Goal: Entertainment & Leisure: Consume media (video, audio)

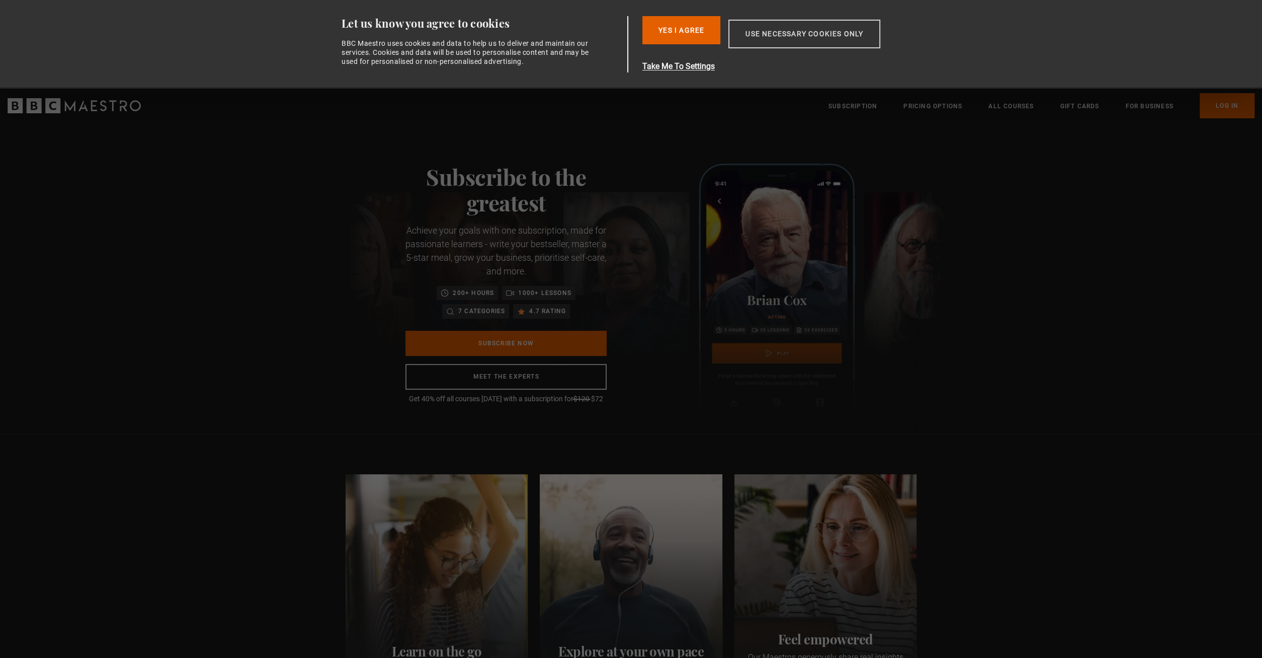
click at [758, 31] on button "Use necessary cookies only" at bounding box center [805, 34] width 152 height 29
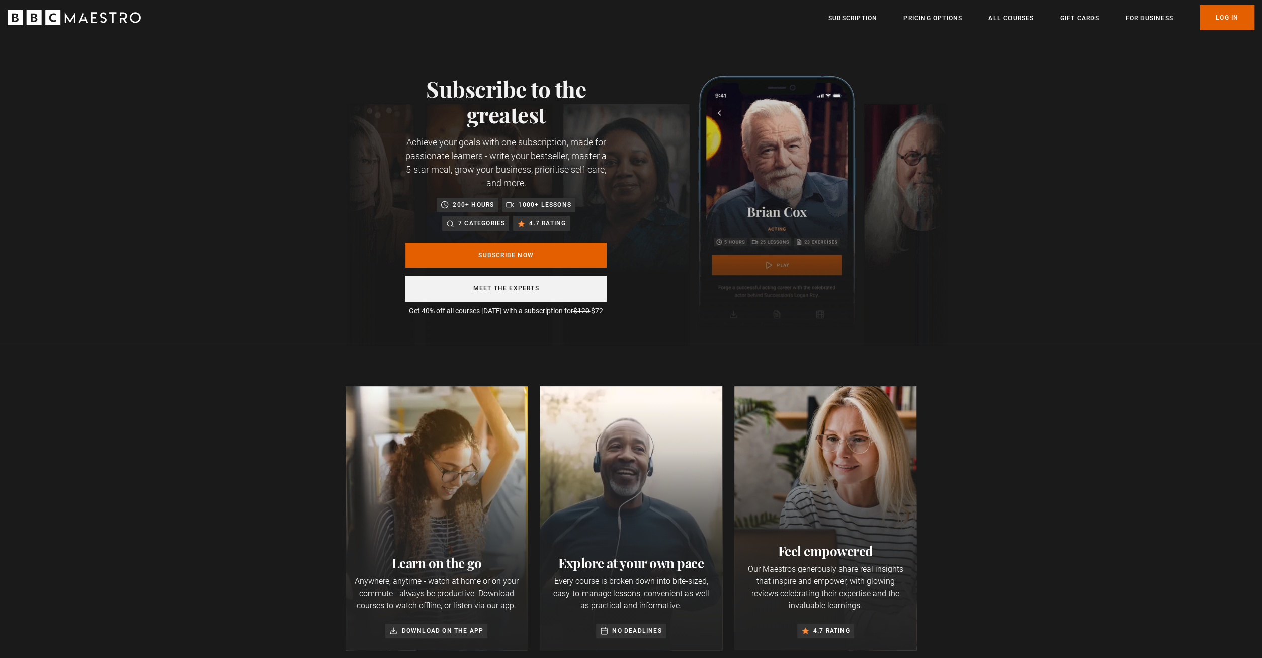
click at [528, 291] on link "Meet the experts" at bounding box center [506, 289] width 201 height 26
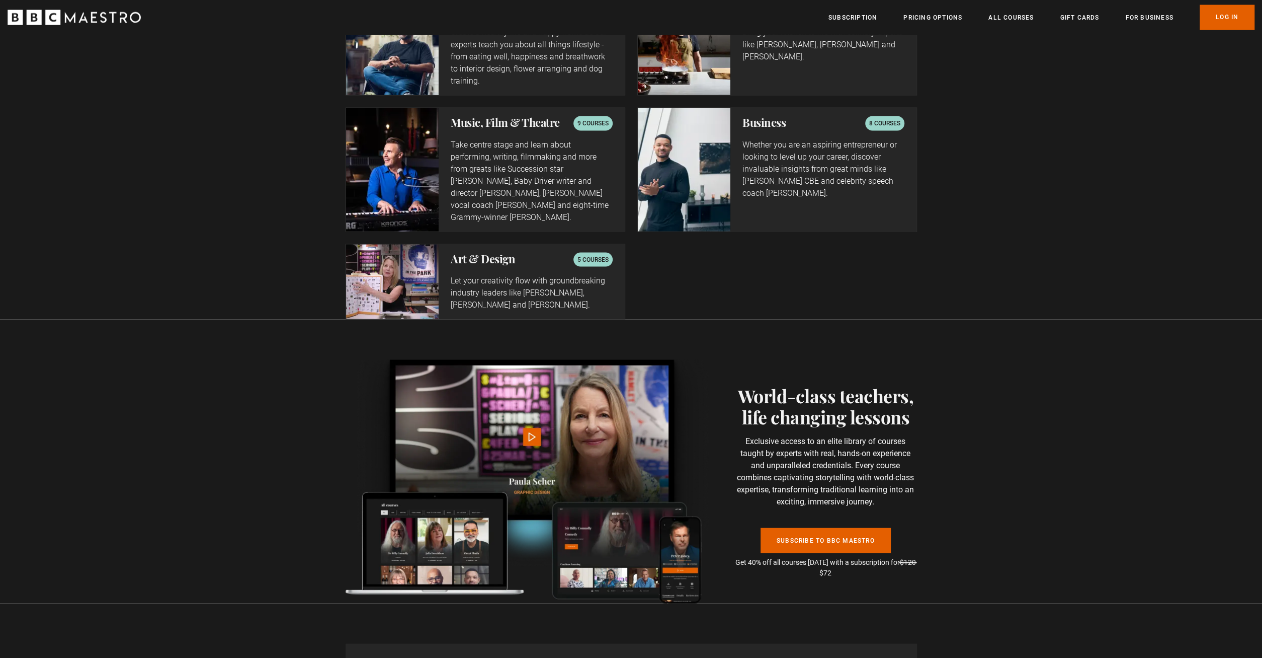
scroll to position [1871, 0]
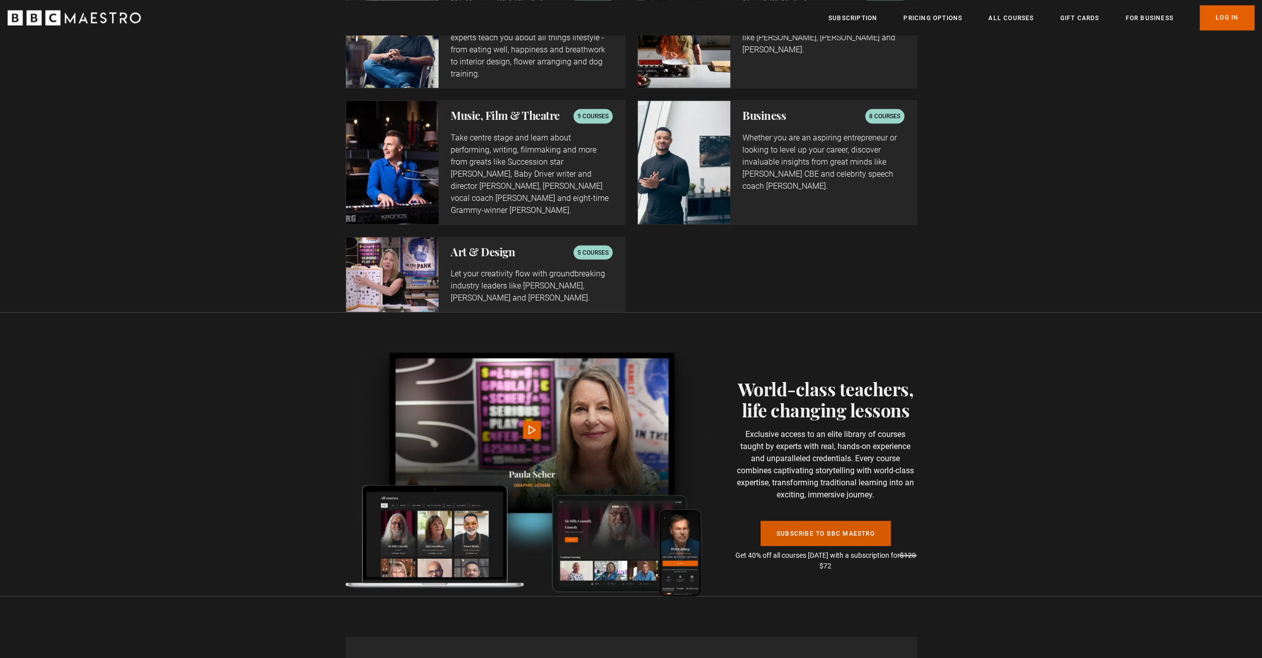
click at [821, 520] on link "Subscribe to BBC Maestro" at bounding box center [826, 532] width 130 height 25
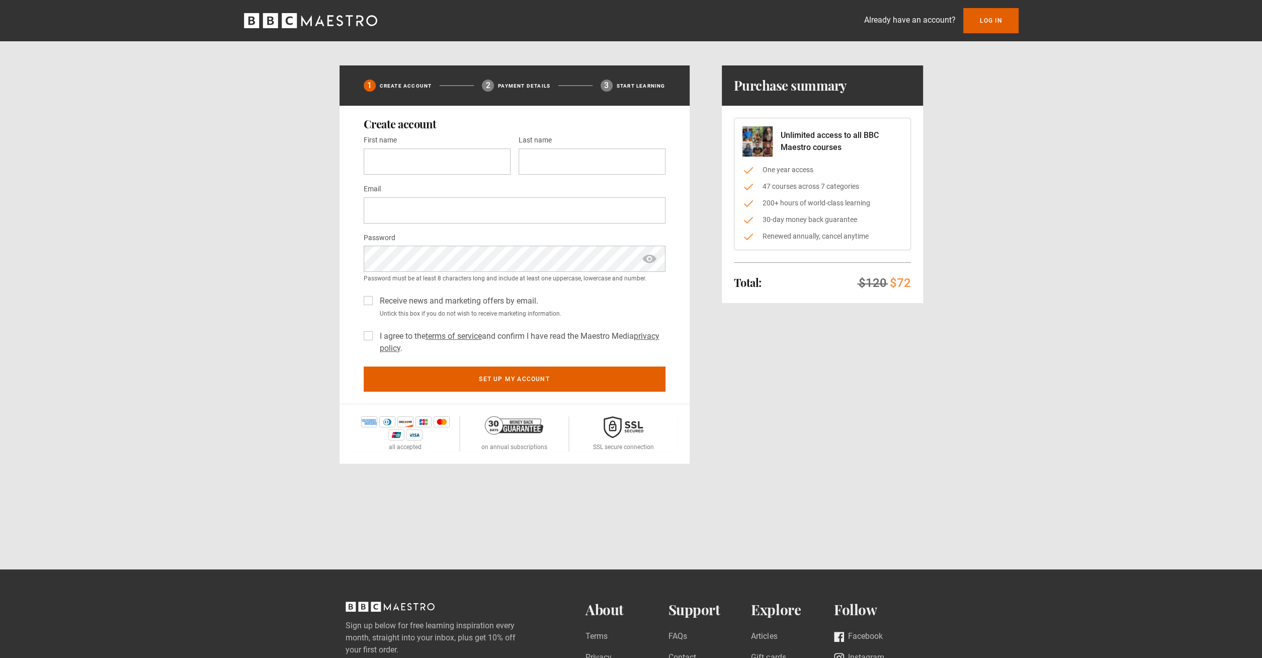
click at [921, 20] on p "Already have an account?" at bounding box center [910, 20] width 92 height 12
click at [991, 20] on link "Log In" at bounding box center [990, 20] width 55 height 25
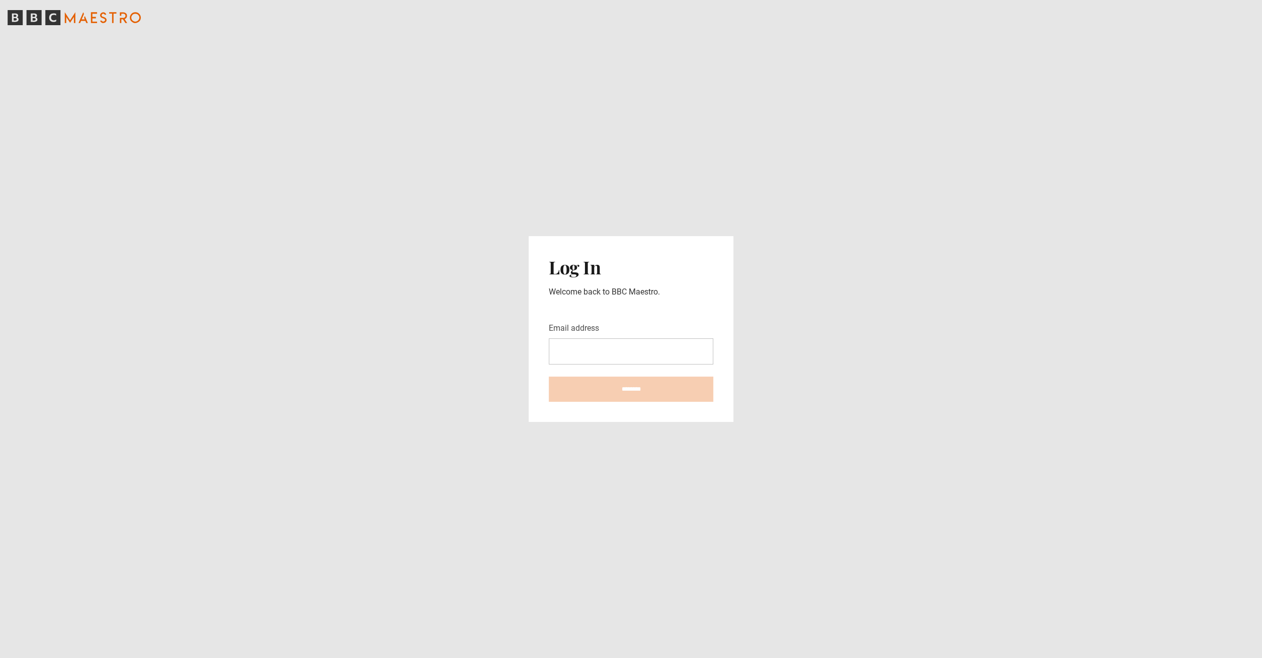
click at [575, 343] on input "Email address" at bounding box center [631, 351] width 165 height 26
type input "**********"
click at [603, 395] on input "********" at bounding box center [631, 388] width 165 height 25
type input "**********"
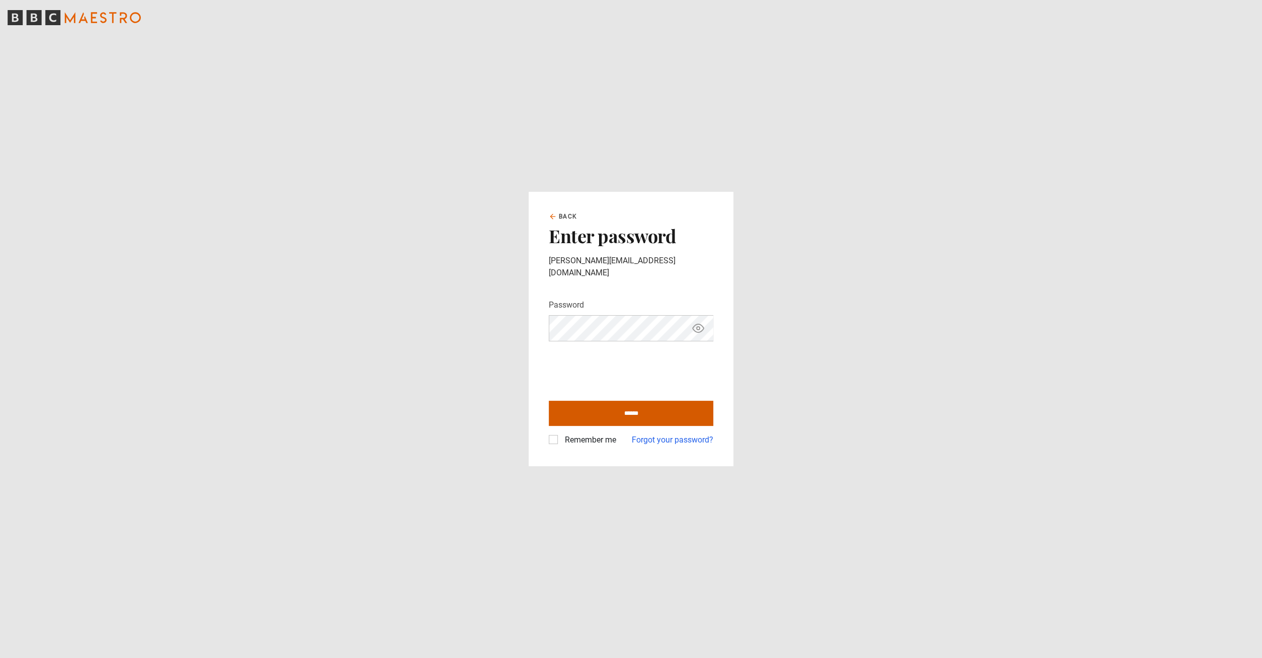
click at [626, 409] on input "******" at bounding box center [631, 412] width 165 height 25
type input "**********"
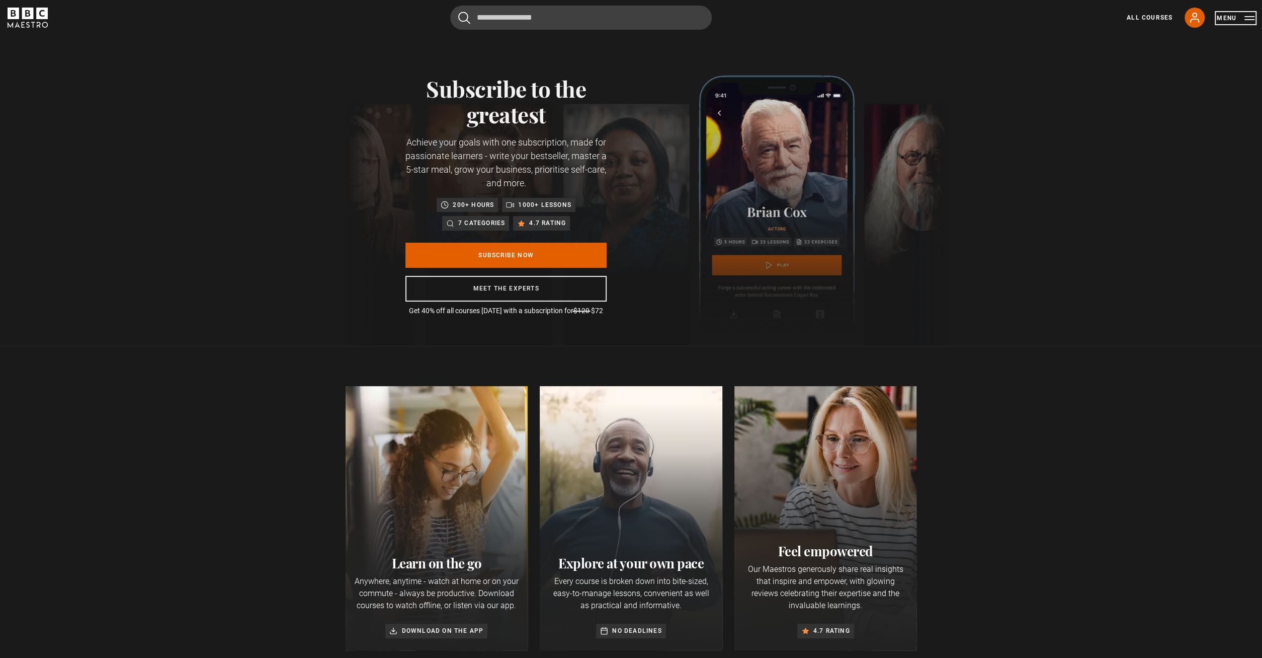
click at [1229, 16] on button "Menu" at bounding box center [1236, 18] width 38 height 10
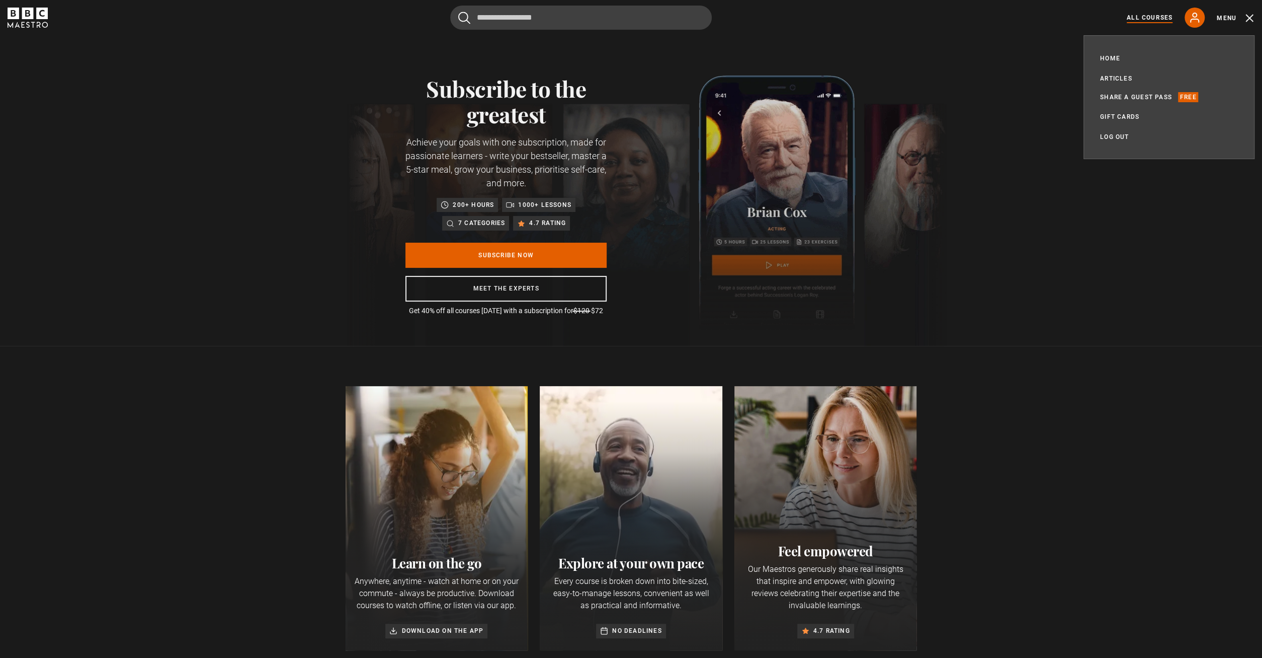
click at [1141, 17] on link "All Courses" at bounding box center [1150, 17] width 46 height 9
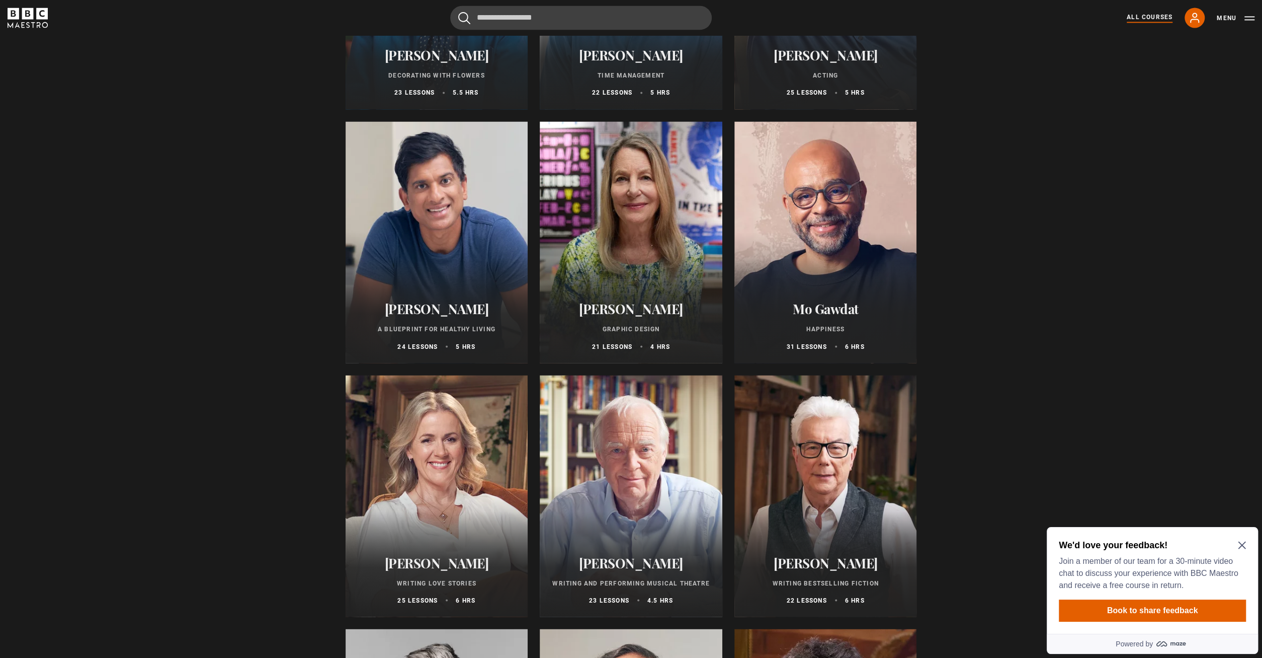
scroll to position [1517, 0]
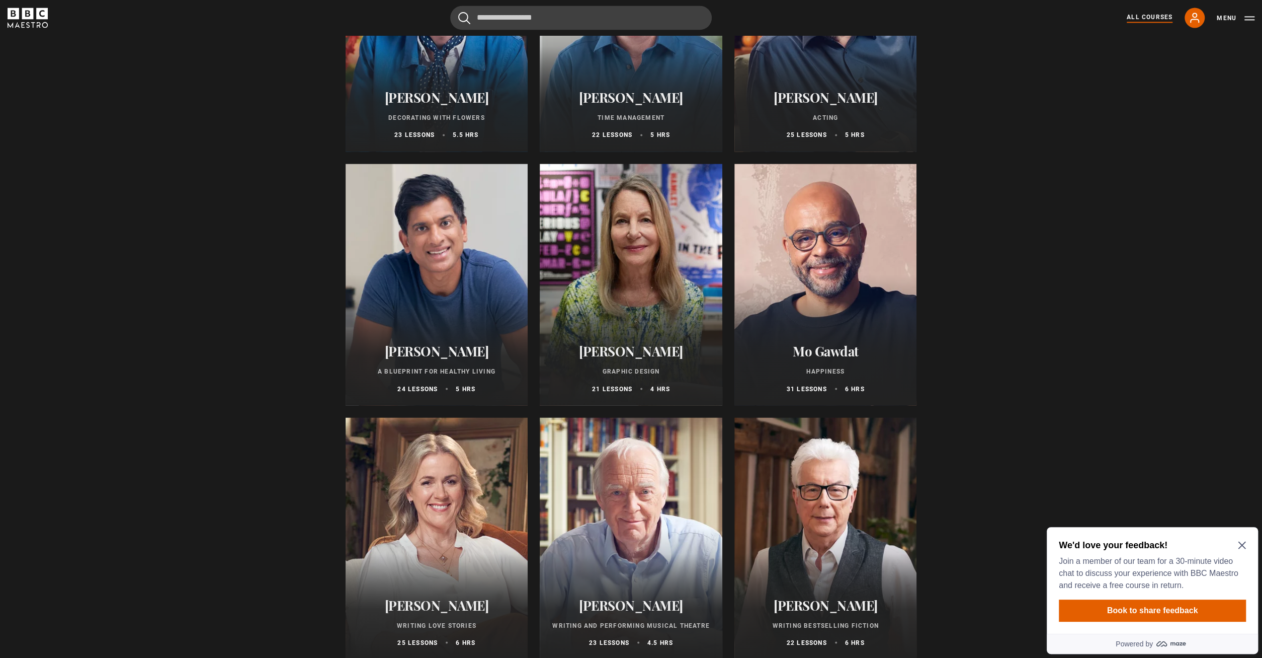
click at [663, 264] on div at bounding box center [631, 285] width 183 height 242
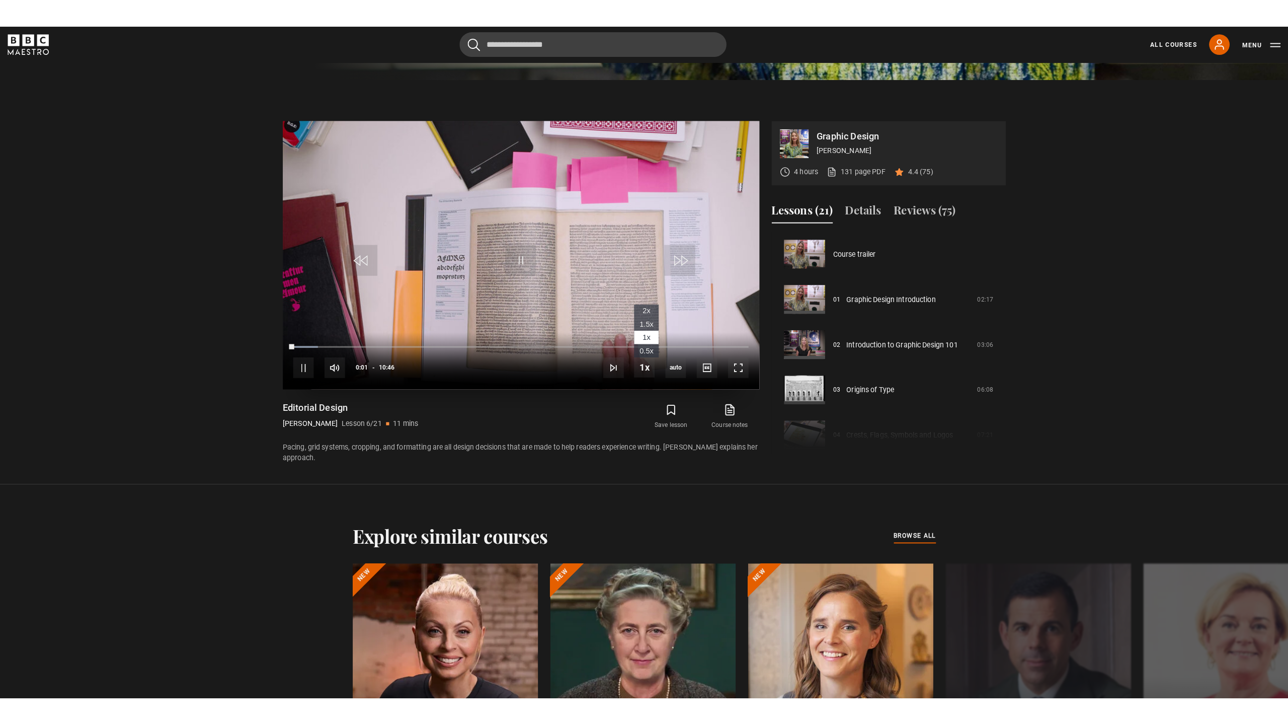
scroll to position [221, 0]
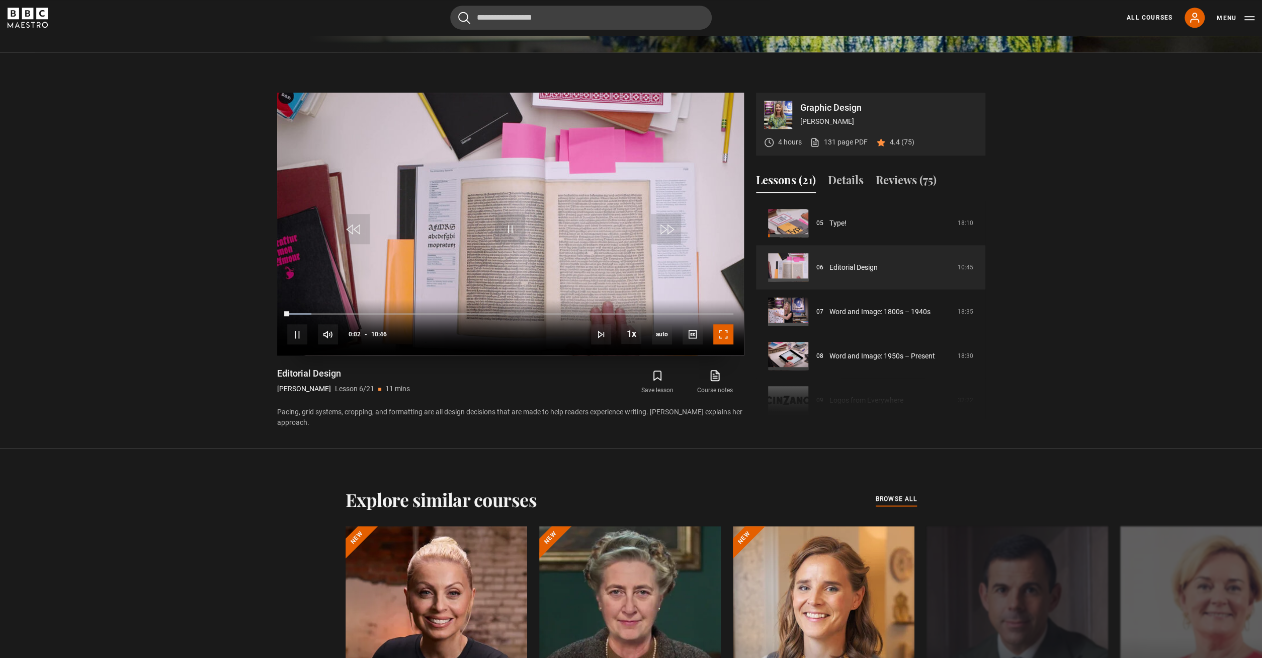
click at [720, 335] on span "Video Player" at bounding box center [723, 334] width 20 height 20
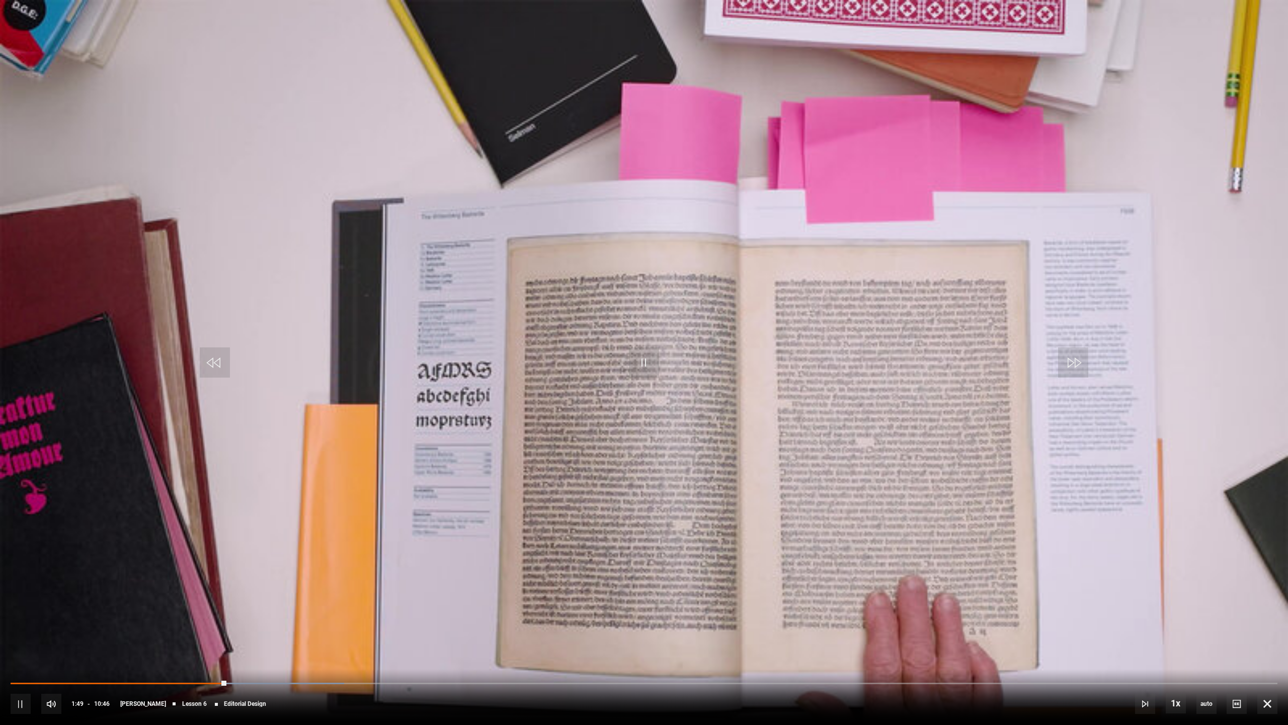
click at [614, 213] on video "Video Player" at bounding box center [644, 362] width 1288 height 725
click at [613, 213] on video "Video Player" at bounding box center [644, 362] width 1288 height 725
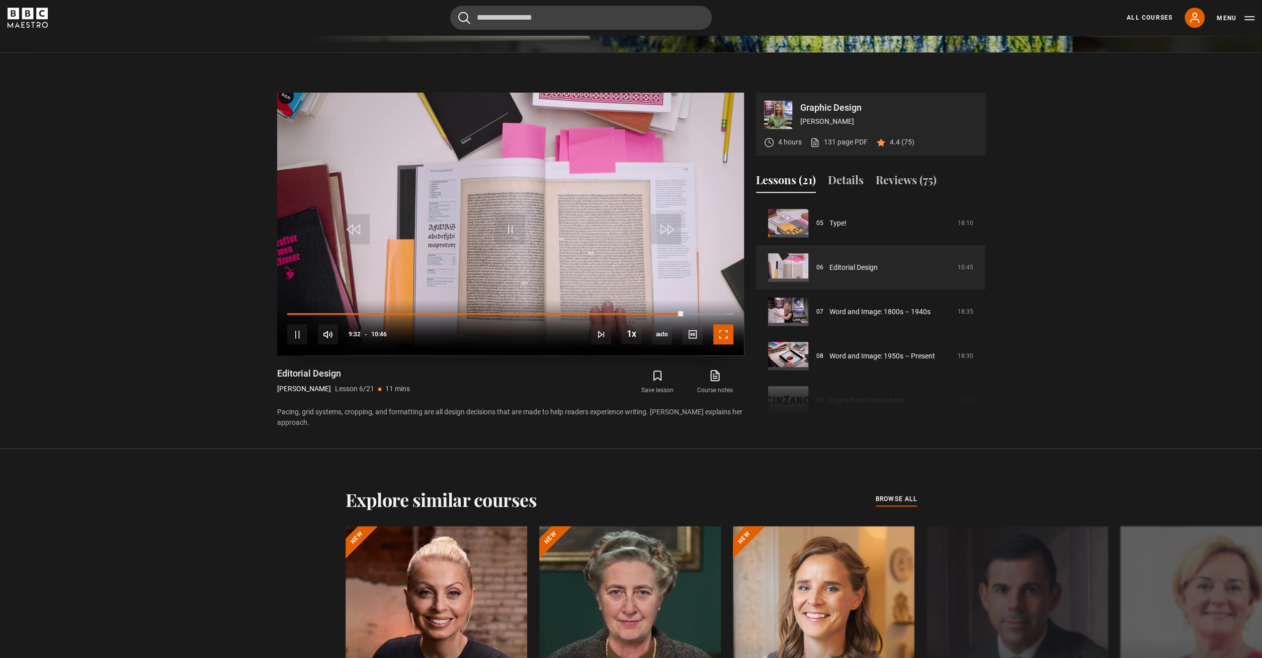
click at [725, 330] on span "Video Player" at bounding box center [723, 334] width 20 height 20
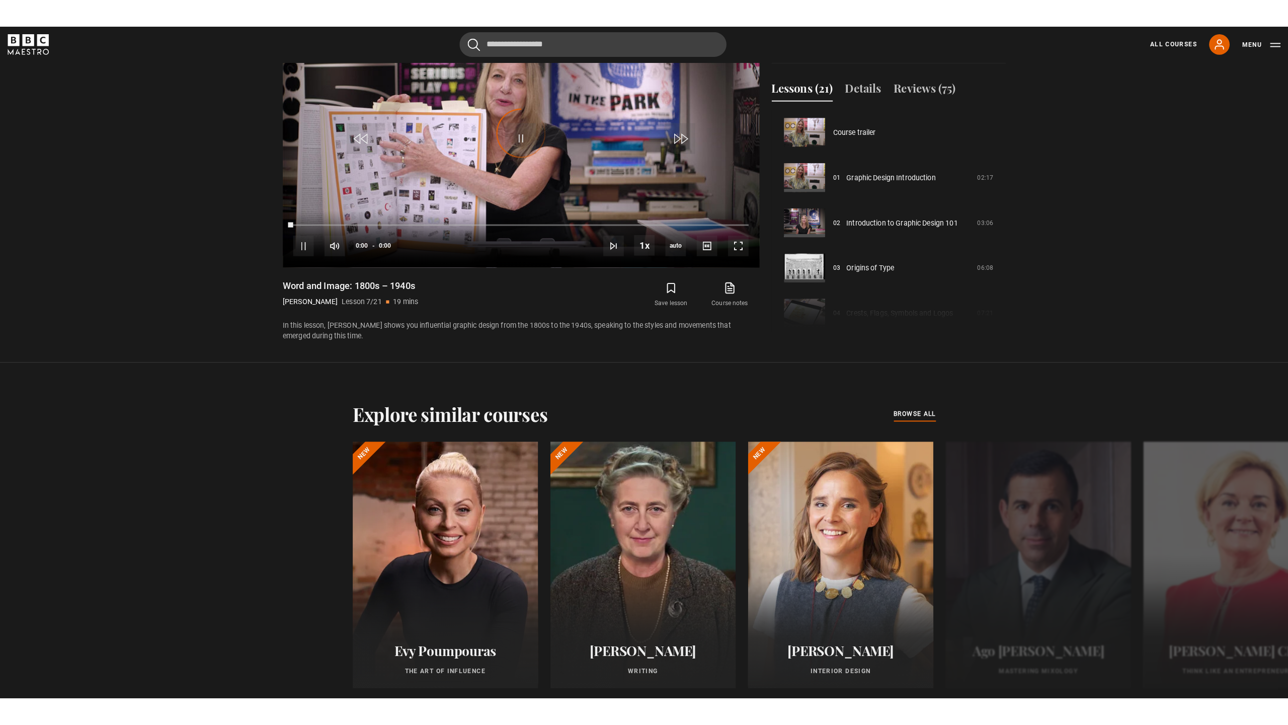
scroll to position [266, 0]
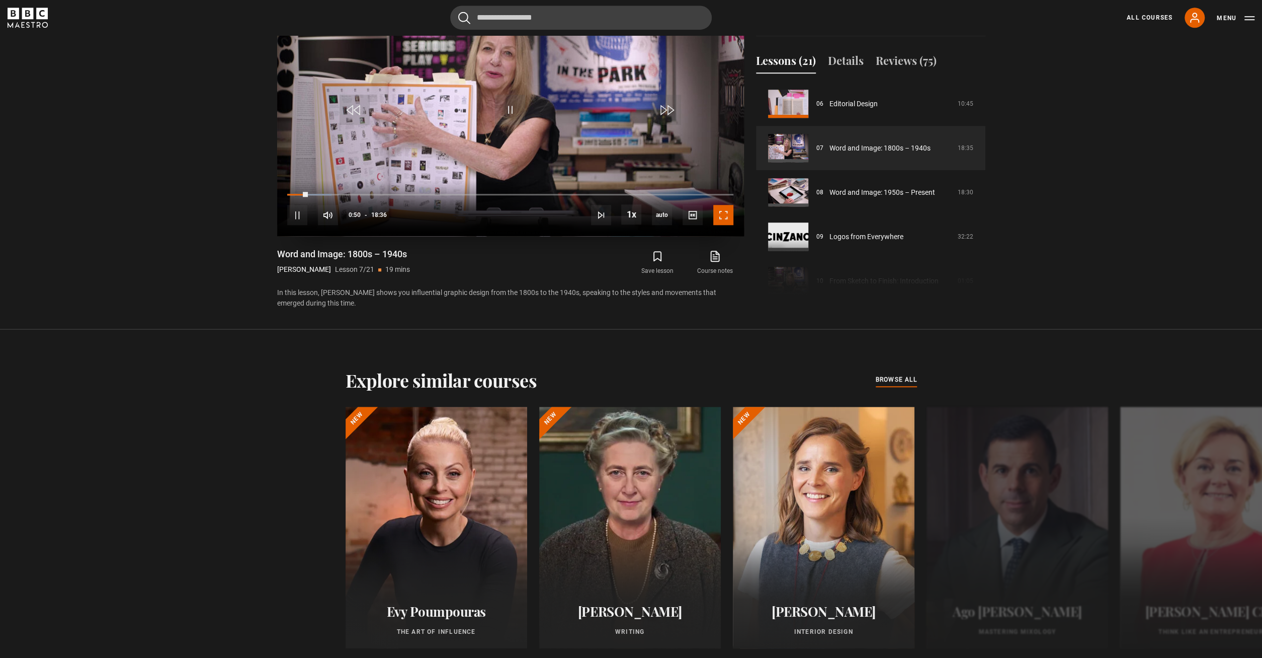
click at [724, 219] on span "Video Player" at bounding box center [723, 215] width 20 height 20
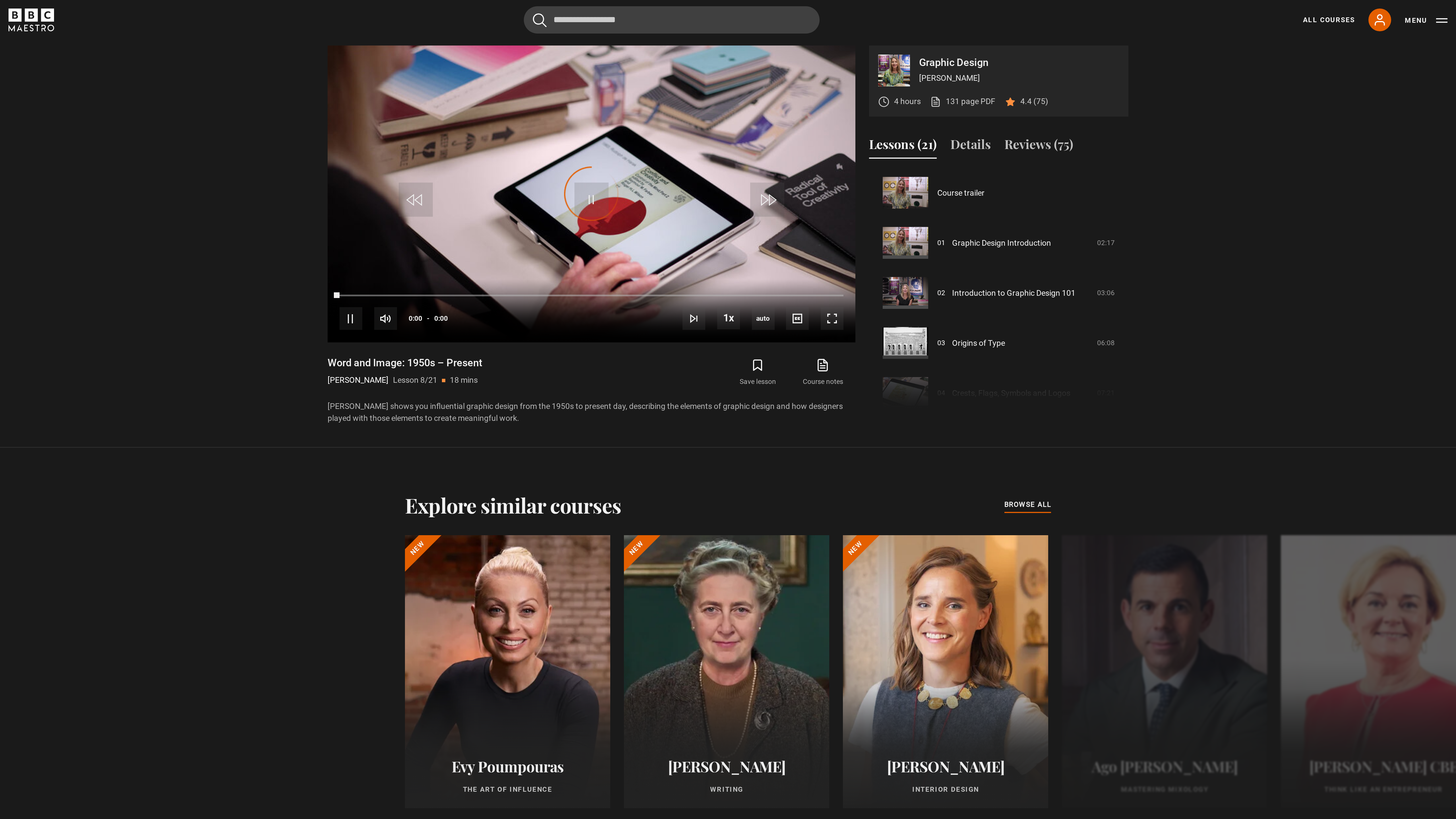
scroll to position [175, 0]
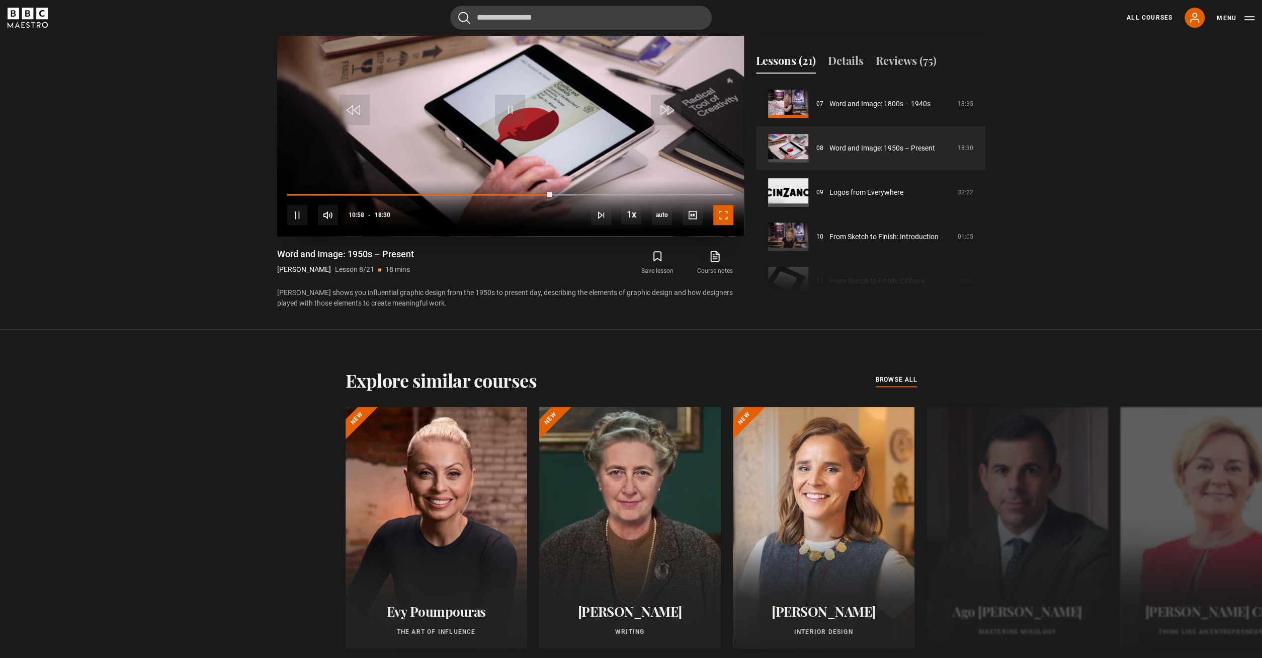
click at [724, 216] on span "Video Player" at bounding box center [723, 215] width 20 height 20
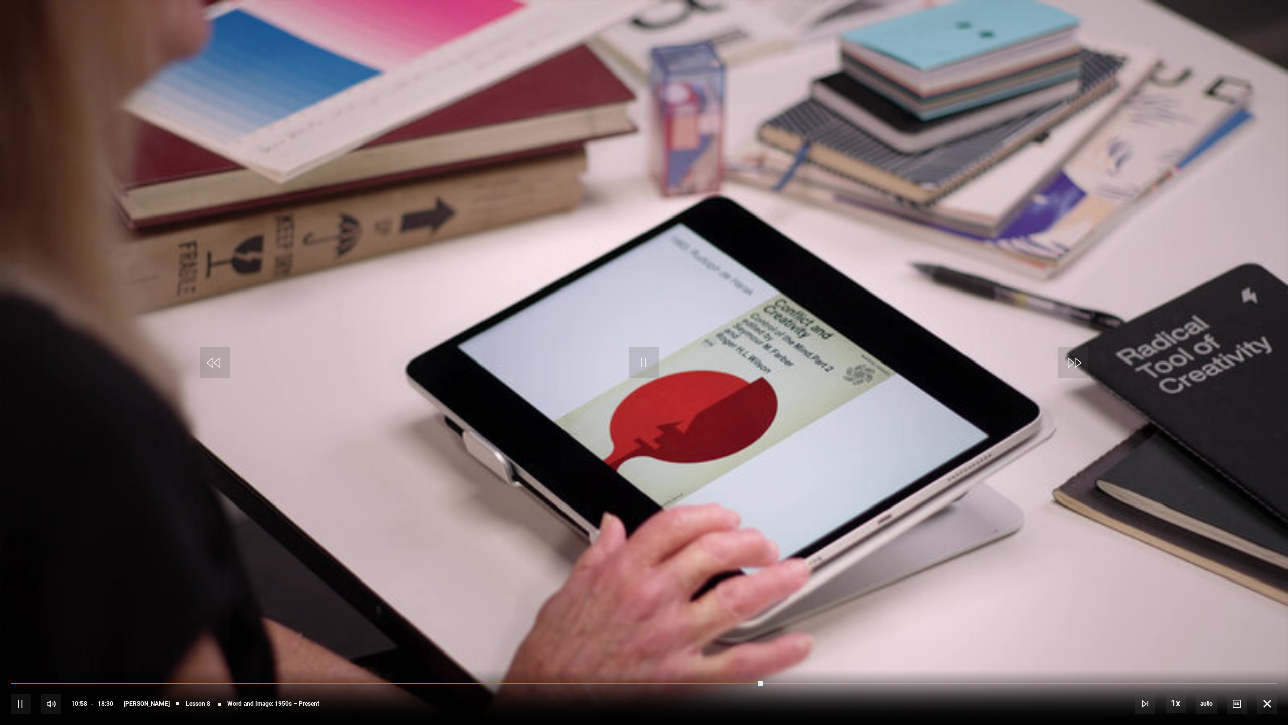
click at [753, 279] on video "Video Player" at bounding box center [644, 362] width 1288 height 725
click at [752, 280] on video "Video Player" at bounding box center [644, 362] width 1288 height 725
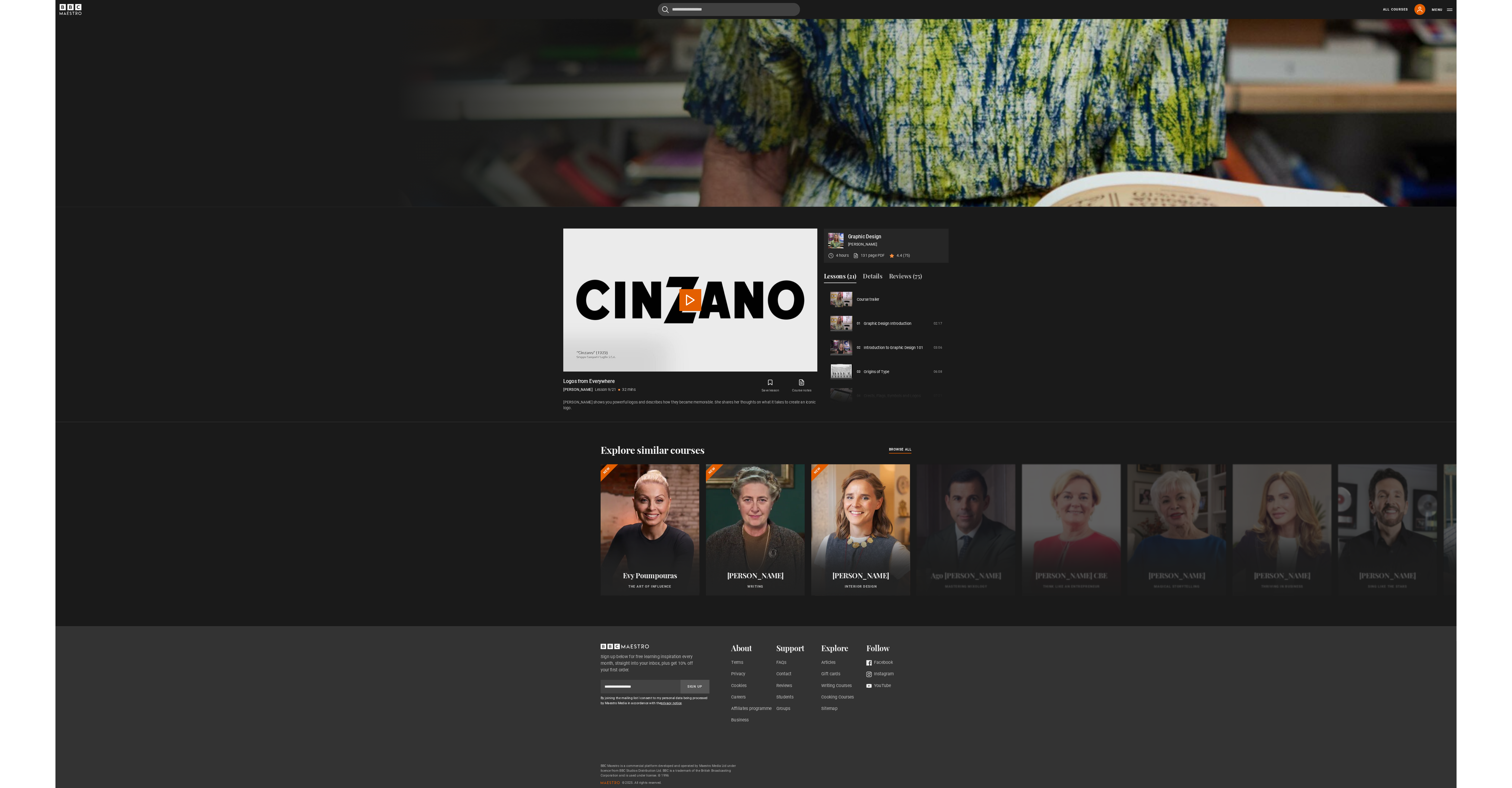
scroll to position [212, 0]
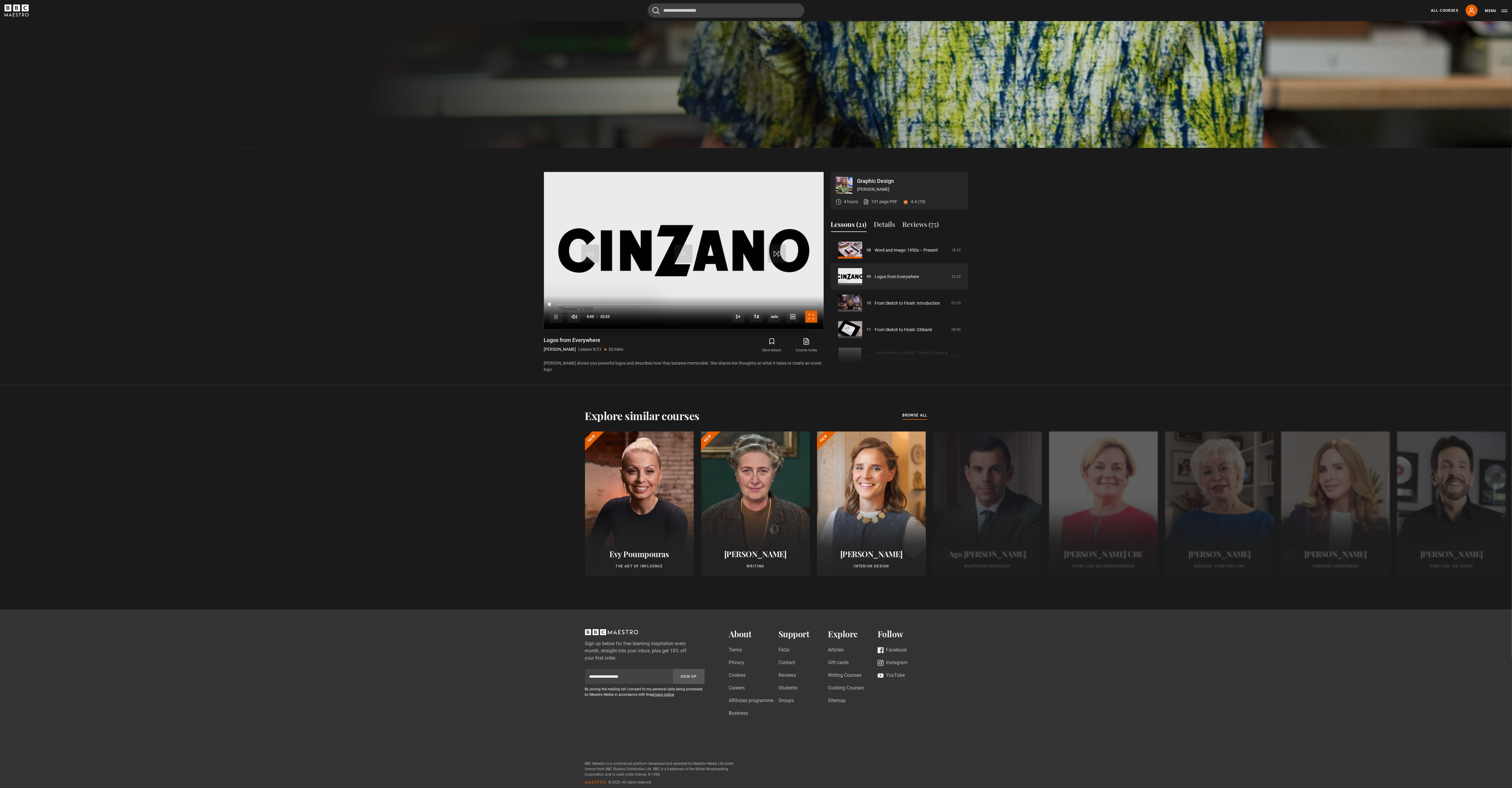
click at [756, 315] on span "Video Player" at bounding box center [811, 317] width 12 height 12
click at [756, 316] on span "Video Player" at bounding box center [811, 317] width 12 height 12
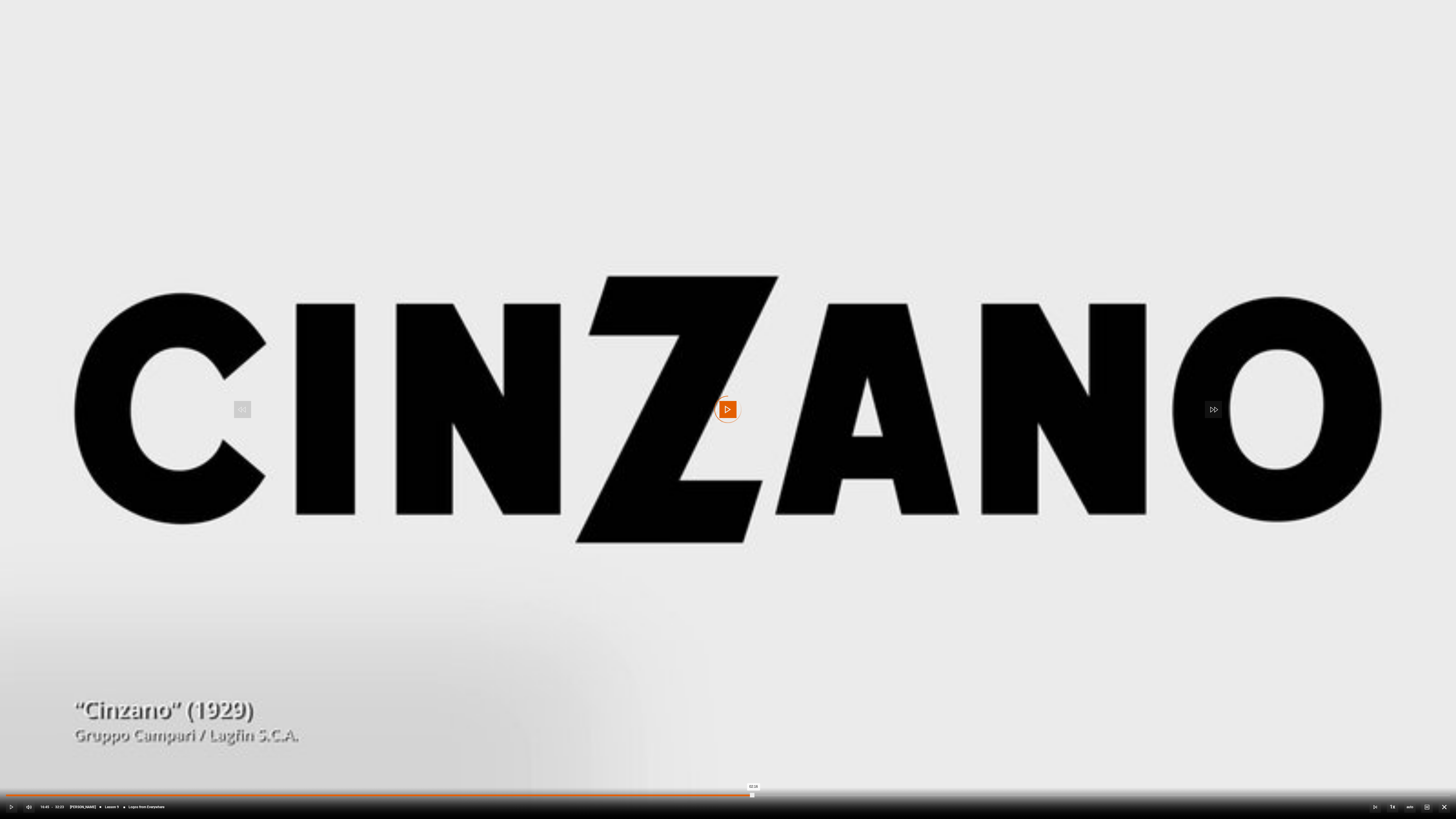
click at [713, 371] on div "Loaded : 7.72% 16:45 02:16" at bounding box center [728, 795] width 1444 height 2
click at [652, 371] on div "10s Skip Back 10 seconds Pause 10s Skip Forward 10 seconds Loaded : 52.24% 16:4…" at bounding box center [728, 803] width 1456 height 32
click at [482, 371] on div "10s Skip Back 10 seconds Pause 10s Skip Forward 10 seconds Loaded : 52.50% 10:4…" at bounding box center [728, 803] width 1456 height 32
drag, startPoint x: 754, startPoint y: 795, endPoint x: 616, endPoint y: 801, distance: 138.1
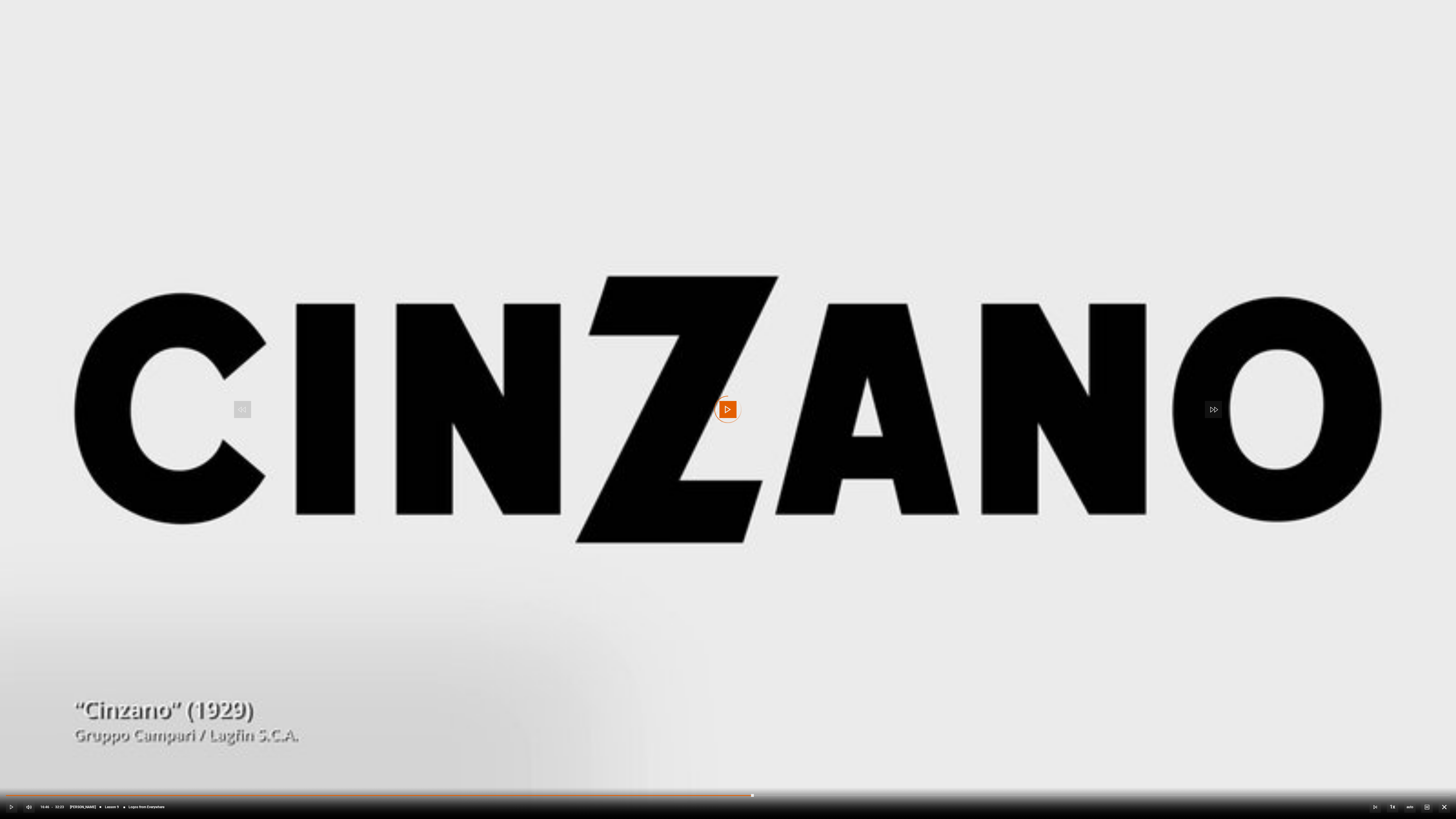
click at [616, 371] on div "10s Skip Back 10 seconds Play 10s Skip Forward 10 seconds Loaded : 0.00% 16:32 …" at bounding box center [728, 803] width 1456 height 32
drag, startPoint x: 616, startPoint y: 794, endPoint x: 511, endPoint y: 794, distance: 105.0
click at [511, 371] on div "10s Skip Back 10 seconds Play 10s Skip Forward 10 seconds Loaded : 0.00% 13:39 …" at bounding box center [728, 803] width 1456 height 32
click at [511, 371] on div "10s Skip Back 10 seconds Pause 10s Skip Forward 10 seconds Loaded : 35.00% 13:3…" at bounding box center [728, 803] width 1456 height 32
click at [713, 371] on video "Video Player" at bounding box center [728, 409] width 1456 height 819
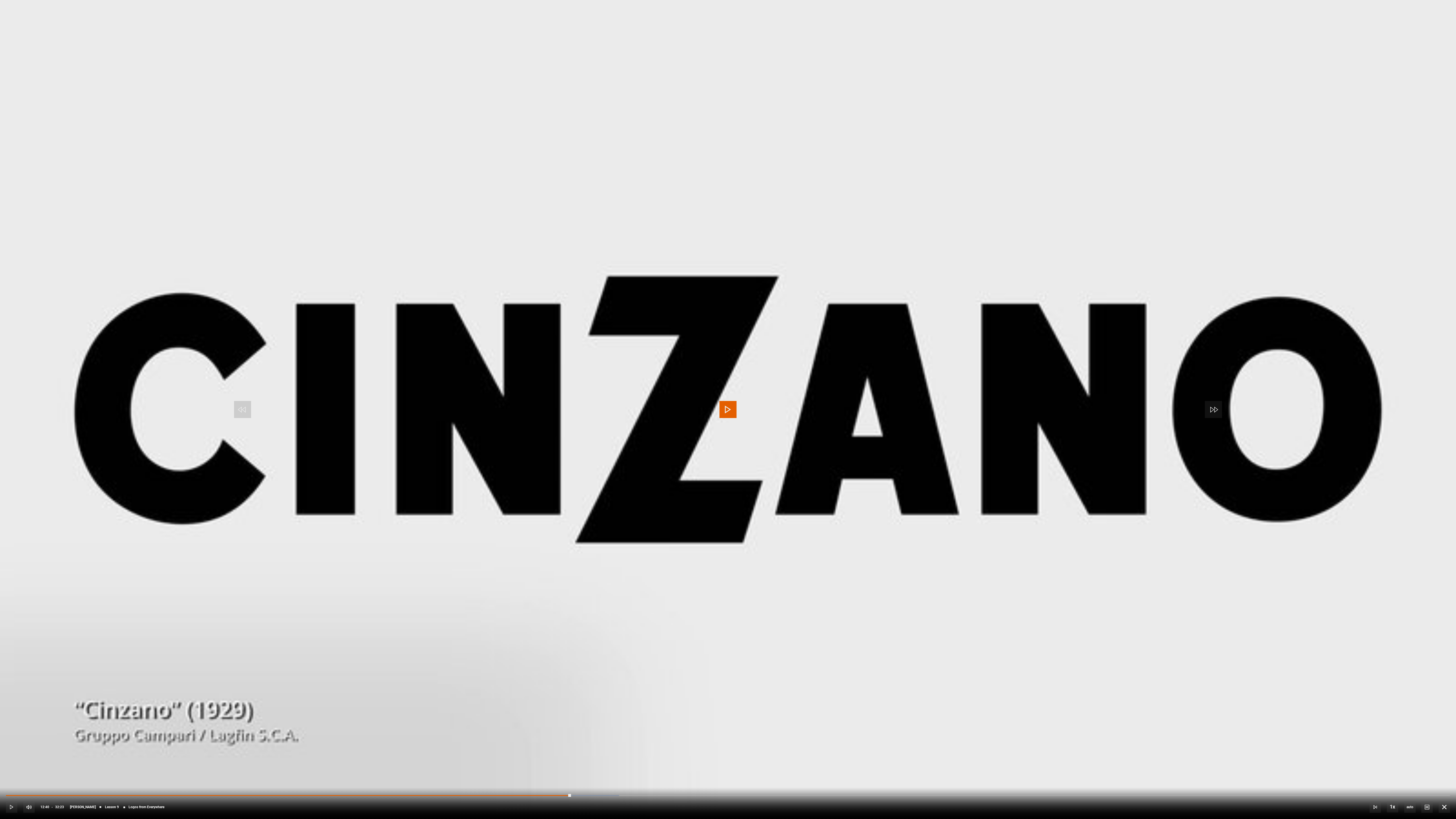
click at [713, 371] on video "Video Player" at bounding box center [728, 409] width 1456 height 819
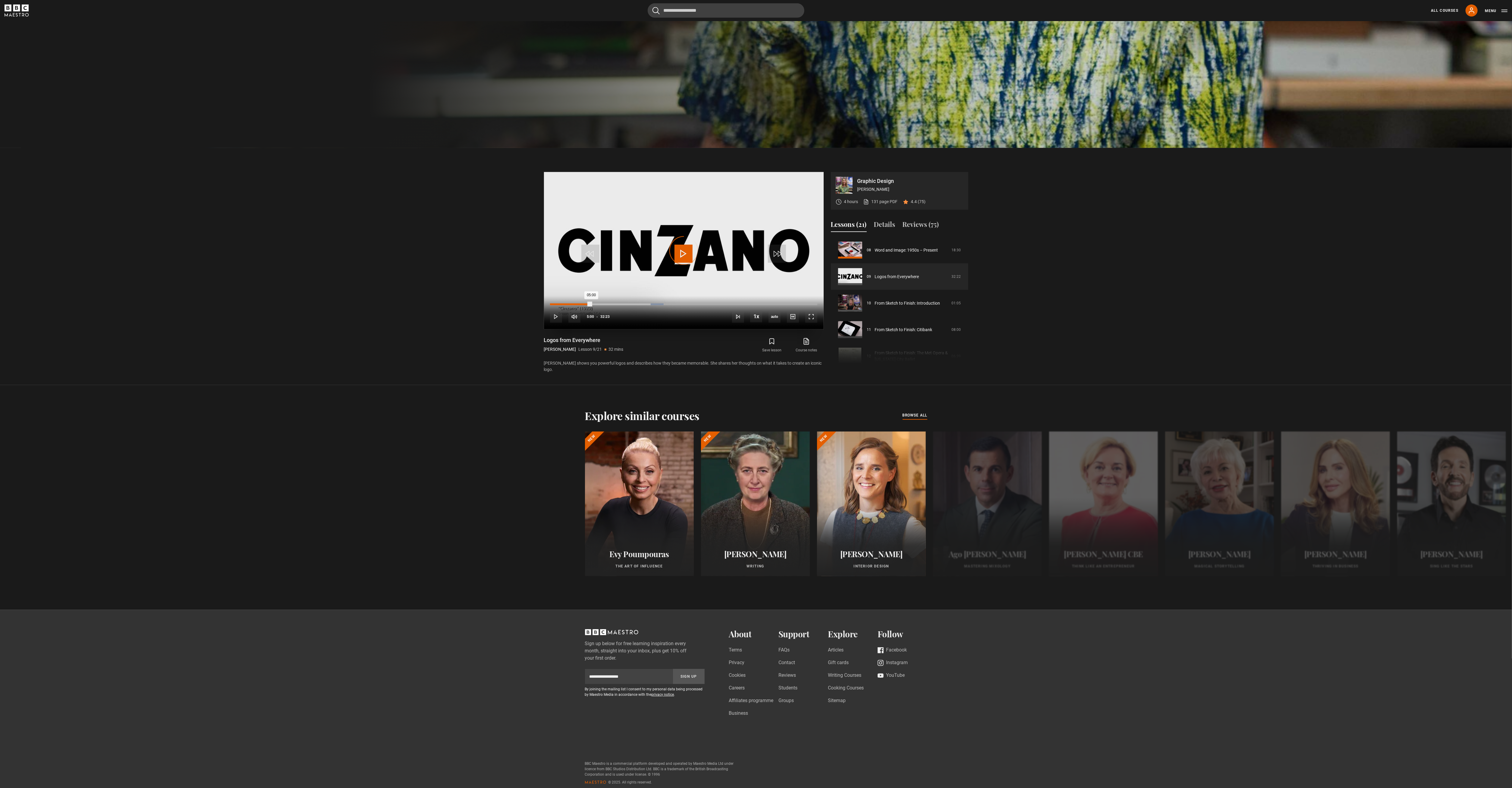
click at [592, 304] on div "Loaded : 42.46% 05:00 05:00" at bounding box center [684, 304] width 267 height 2
click at [567, 304] on div "05:03" at bounding box center [558, 304] width 17 height 2
click at [555, 303] on div "10s Skip Back 10 seconds Pause 10s Skip Forward 10 seconds Loaded : 9.52% 00:41…" at bounding box center [684, 313] width 280 height 34
click at [555, 305] on div "02:03" at bounding box center [558, 304] width 17 height 2
click at [756, 319] on span "Video Player" at bounding box center [811, 317] width 12 height 12
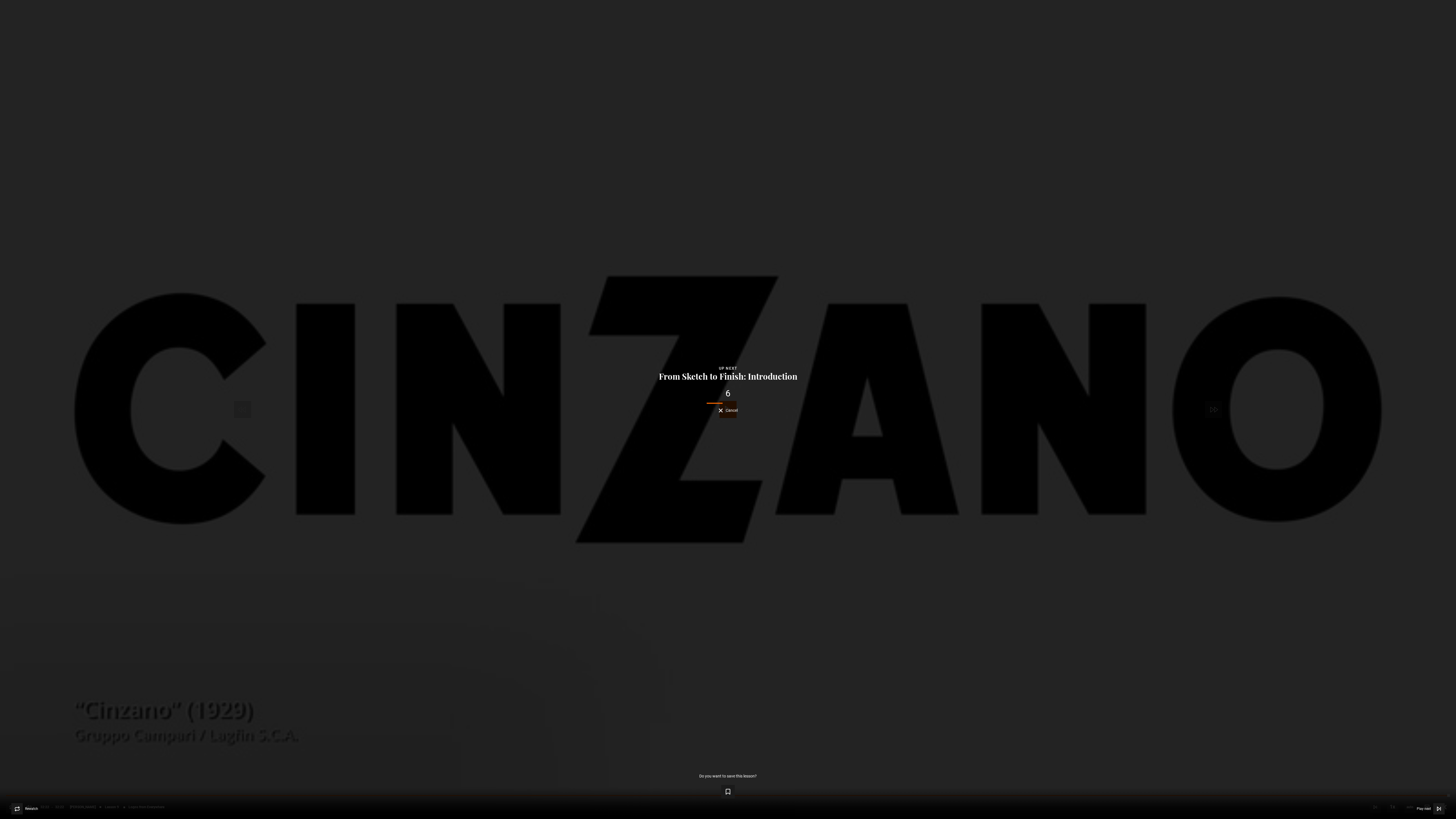
click at [713, 297] on div "Lesson Completed Up next From Sketch to Finish: Introduction 6 Cancel Do you wa…" at bounding box center [728, 409] width 1456 height 819
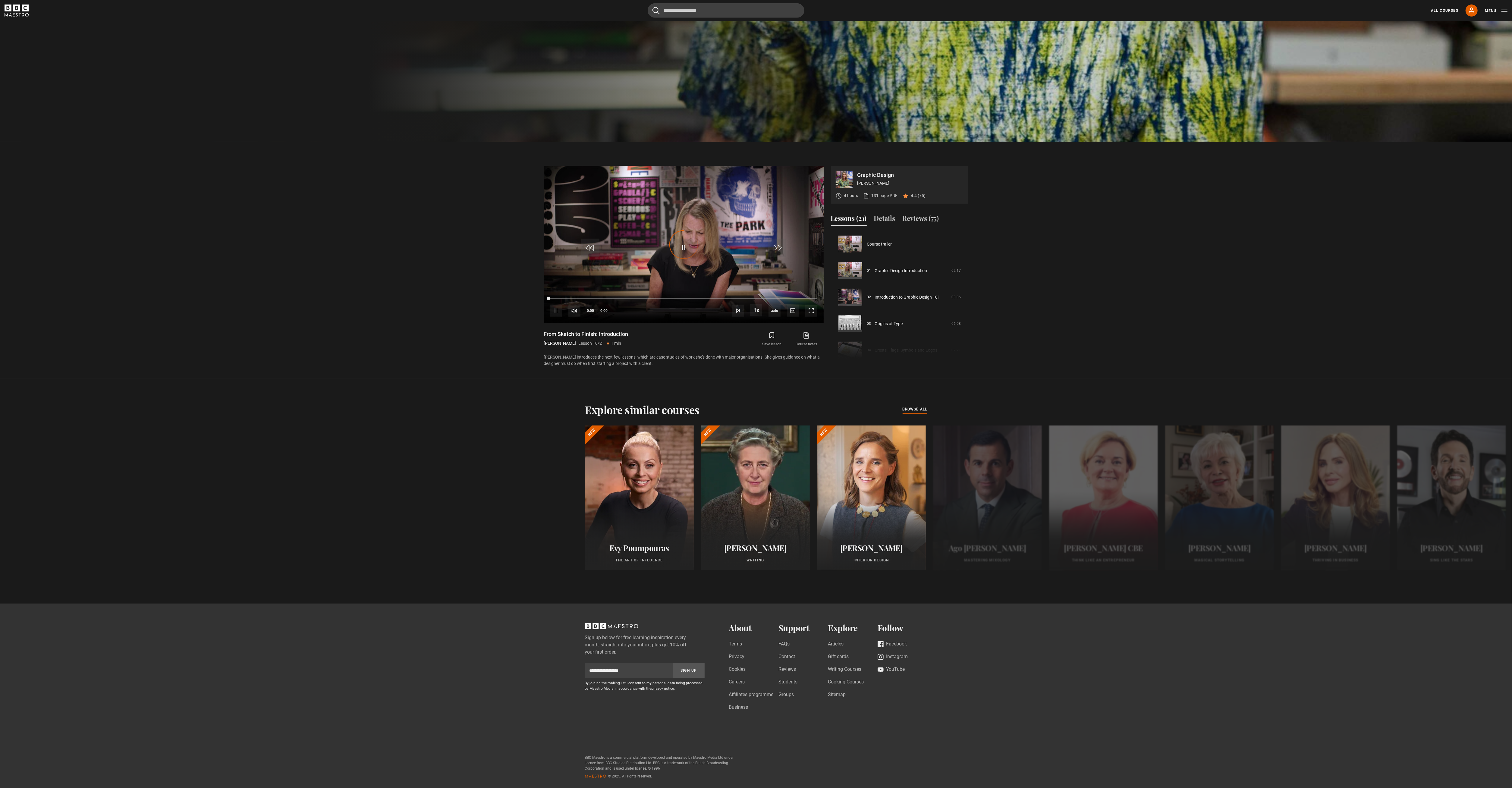
scroll to position [238, 0]
click at [664, 308] on div "10s Skip Back 10 seconds Pause 10s Skip Forward 10 seconds Loaded : 60.61% 0:48…" at bounding box center [684, 307] width 280 height 34
click at [559, 313] on span "Video Player" at bounding box center [556, 311] width 12 height 12
click at [557, 311] on span "Video Player" at bounding box center [556, 311] width 12 height 12
click at [560, 311] on span "Video Player" at bounding box center [556, 311] width 12 height 12
